Goal: Task Accomplishment & Management: Manage account settings

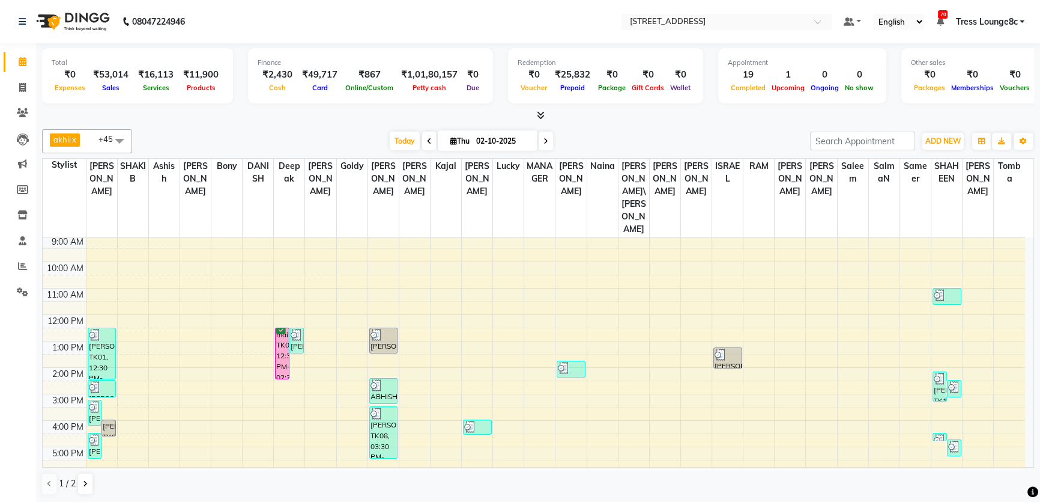
scroll to position [86, 0]
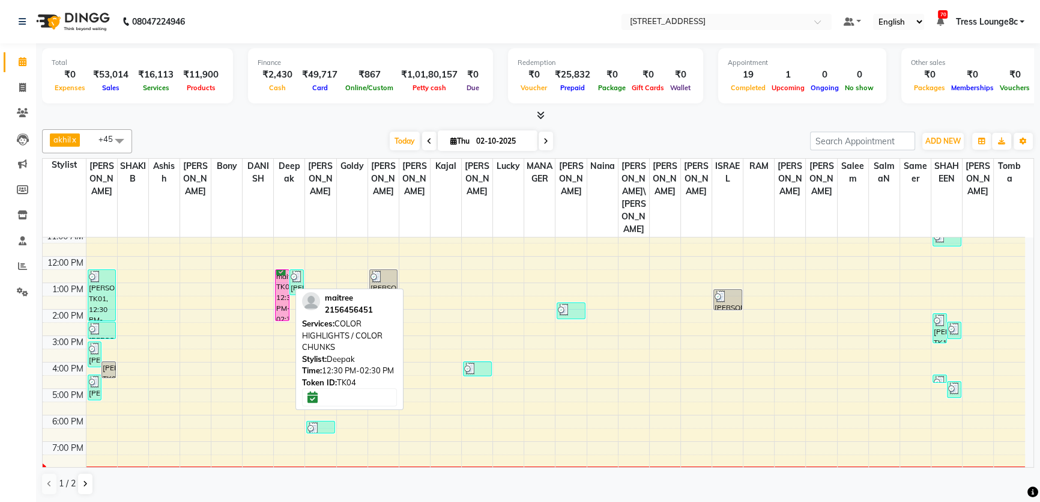
click at [284, 271] on div "maitree, TK04, 12:30 PM-02:30 PM, COLOR HIGHLIGHTS / COLOR CHUNKS" at bounding box center [282, 295] width 13 height 50
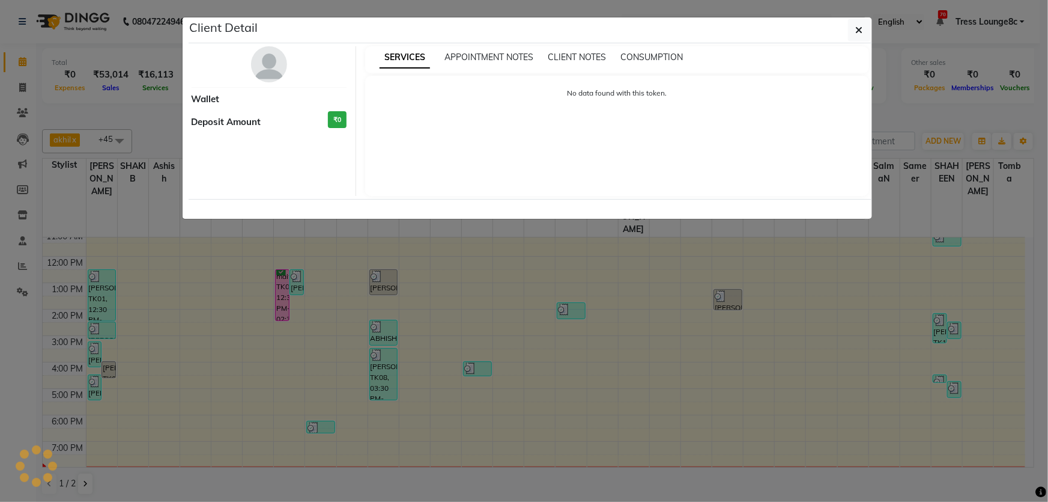
select select "6"
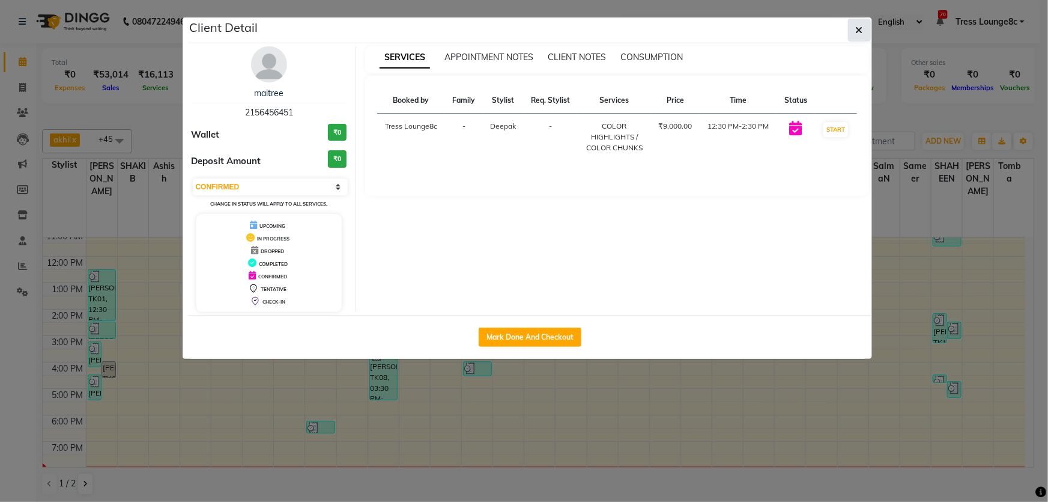
click at [862, 34] on icon "button" at bounding box center [859, 30] width 7 height 10
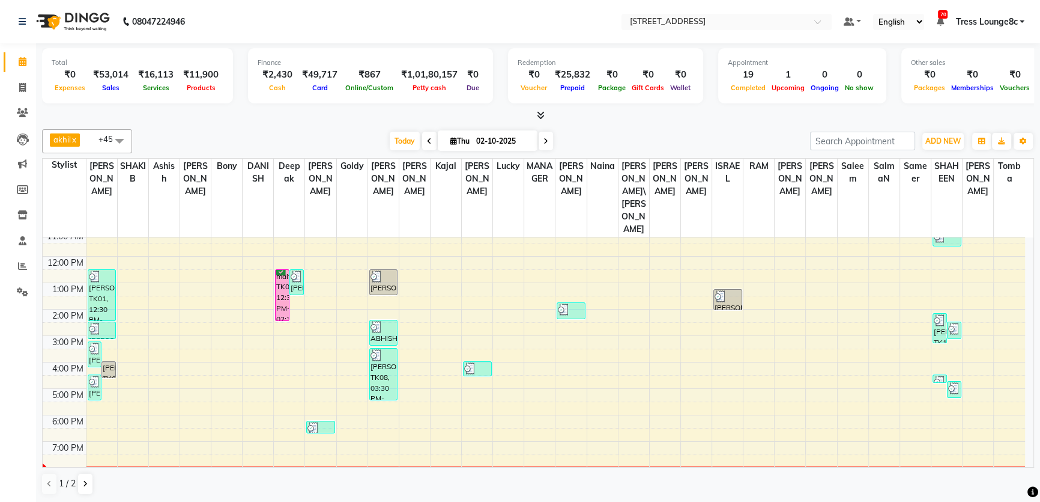
scroll to position [0, 0]
click at [85, 480] on icon at bounding box center [85, 483] width 5 height 7
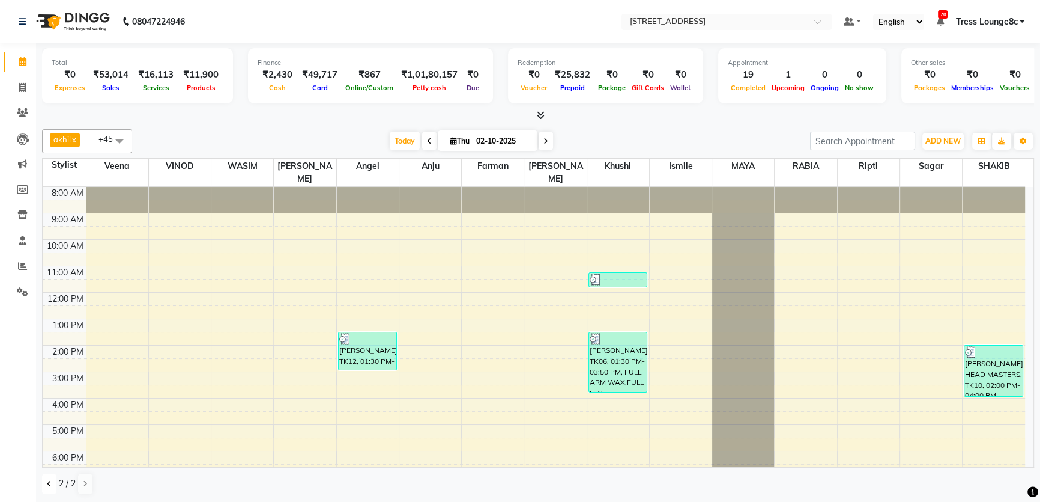
click at [53, 485] on button at bounding box center [49, 483] width 14 height 20
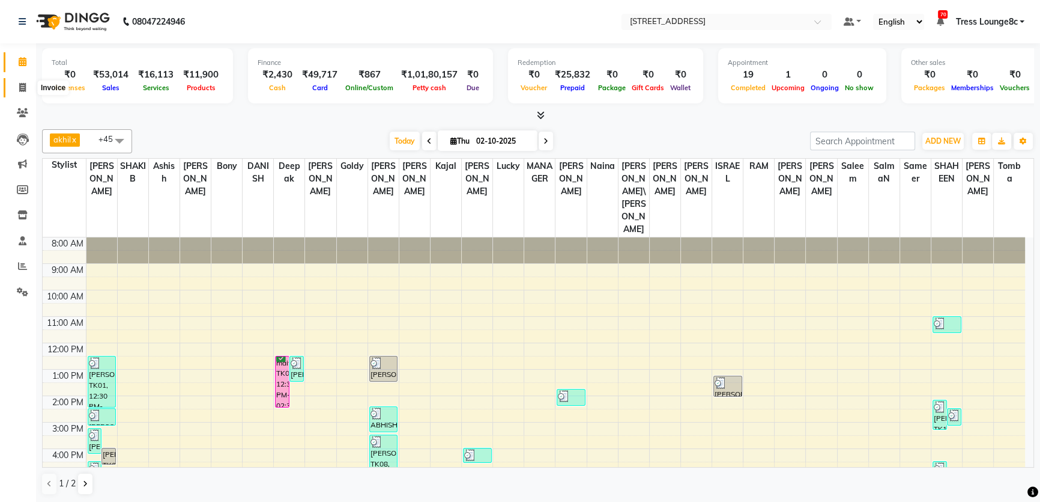
click at [17, 87] on span at bounding box center [22, 88] width 21 height 14
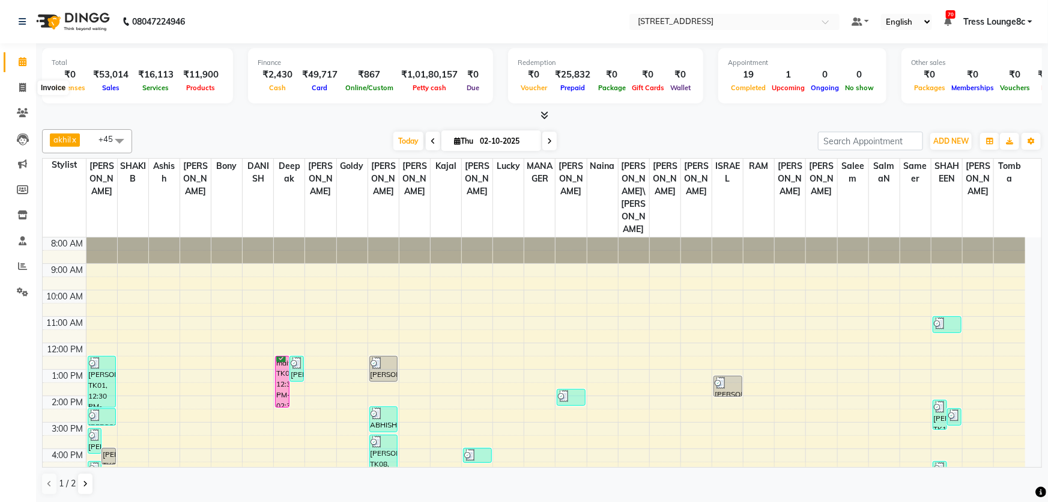
select select "5703"
select select "service"
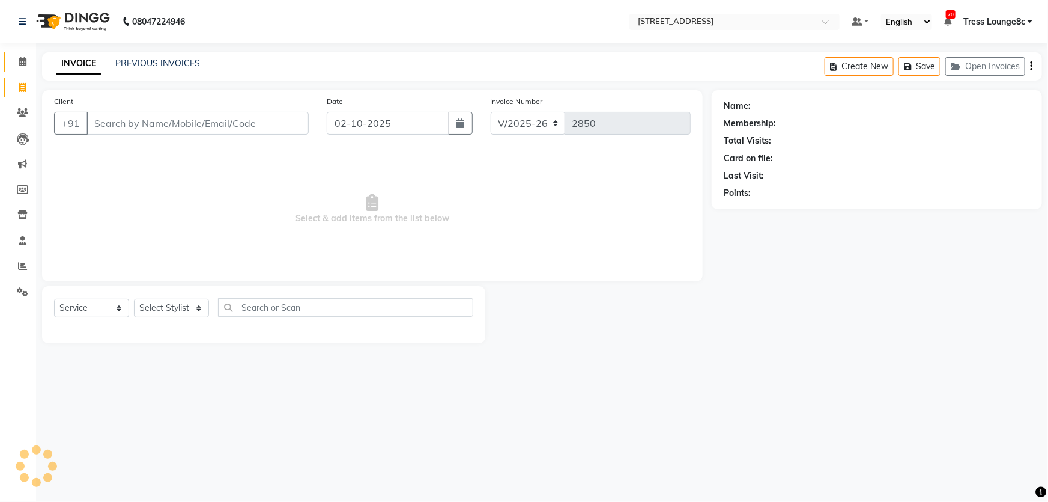
click at [19, 70] on link "Calendar" at bounding box center [18, 62] width 29 height 20
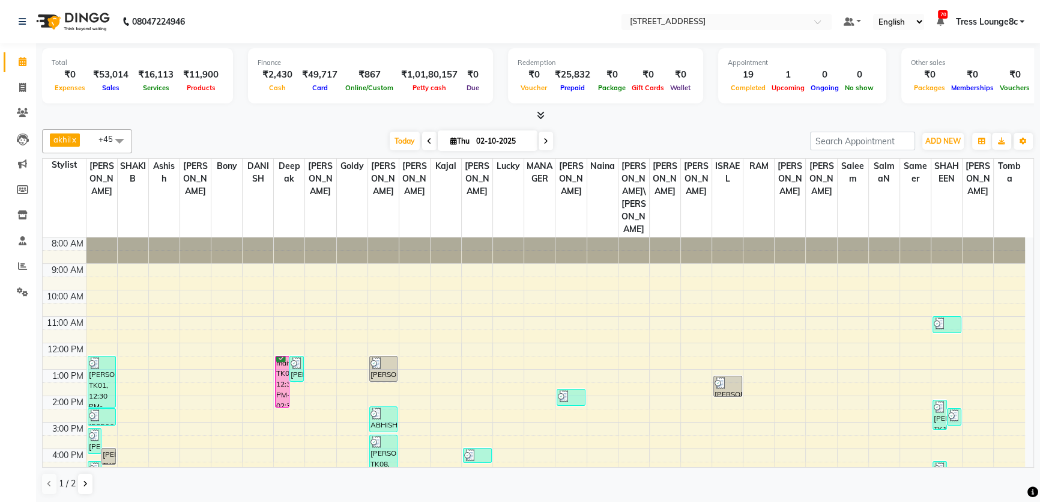
click at [1003, 16] on span "Tress Lounge8c" at bounding box center [987, 22] width 62 height 13
click at [985, 78] on link "Sign out" at bounding box center [963, 82] width 110 height 19
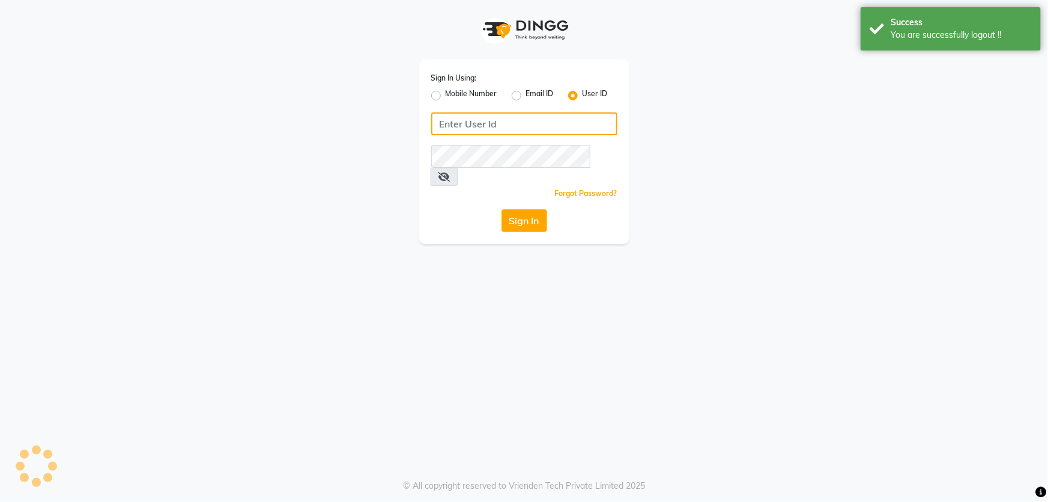
type input "6239163922"
click at [493, 87] on div "Sign In Using: Mobile Number Email ID User ID" at bounding box center [524, 86] width 186 height 31
click at [492, 93] on label "Mobile Number" at bounding box center [472, 95] width 52 height 14
click at [454, 93] on input "Mobile Number" at bounding box center [450, 92] width 8 height 8
radio input "true"
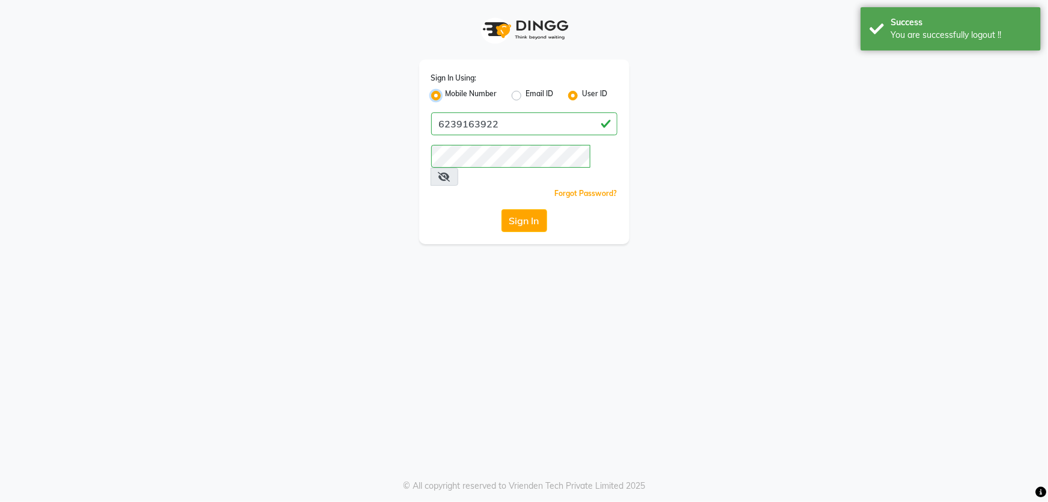
radio input "false"
click at [495, 121] on input "Username" at bounding box center [545, 123] width 146 height 23
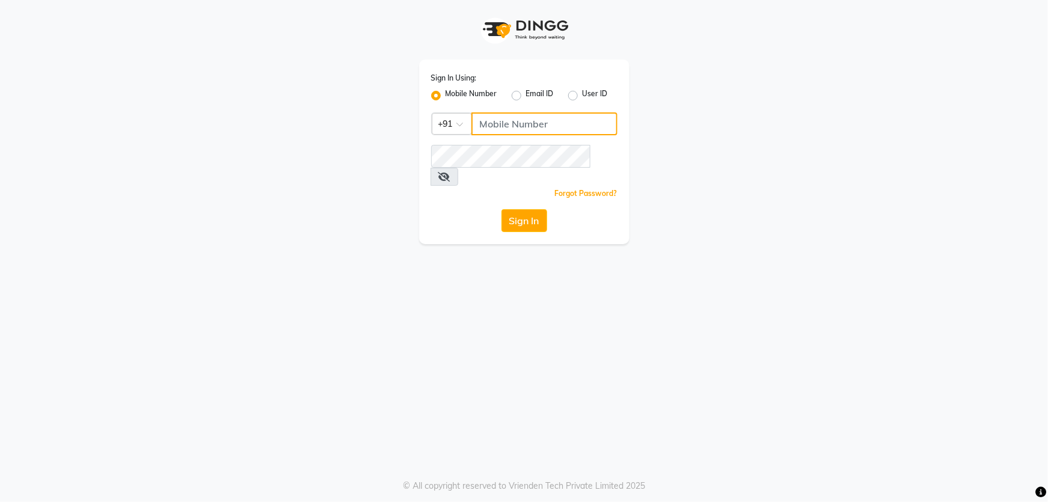
type input "1724656581"
click at [526, 210] on button "Sign In" at bounding box center [525, 220] width 46 height 23
